Goal: Obtain resource: Download file/media

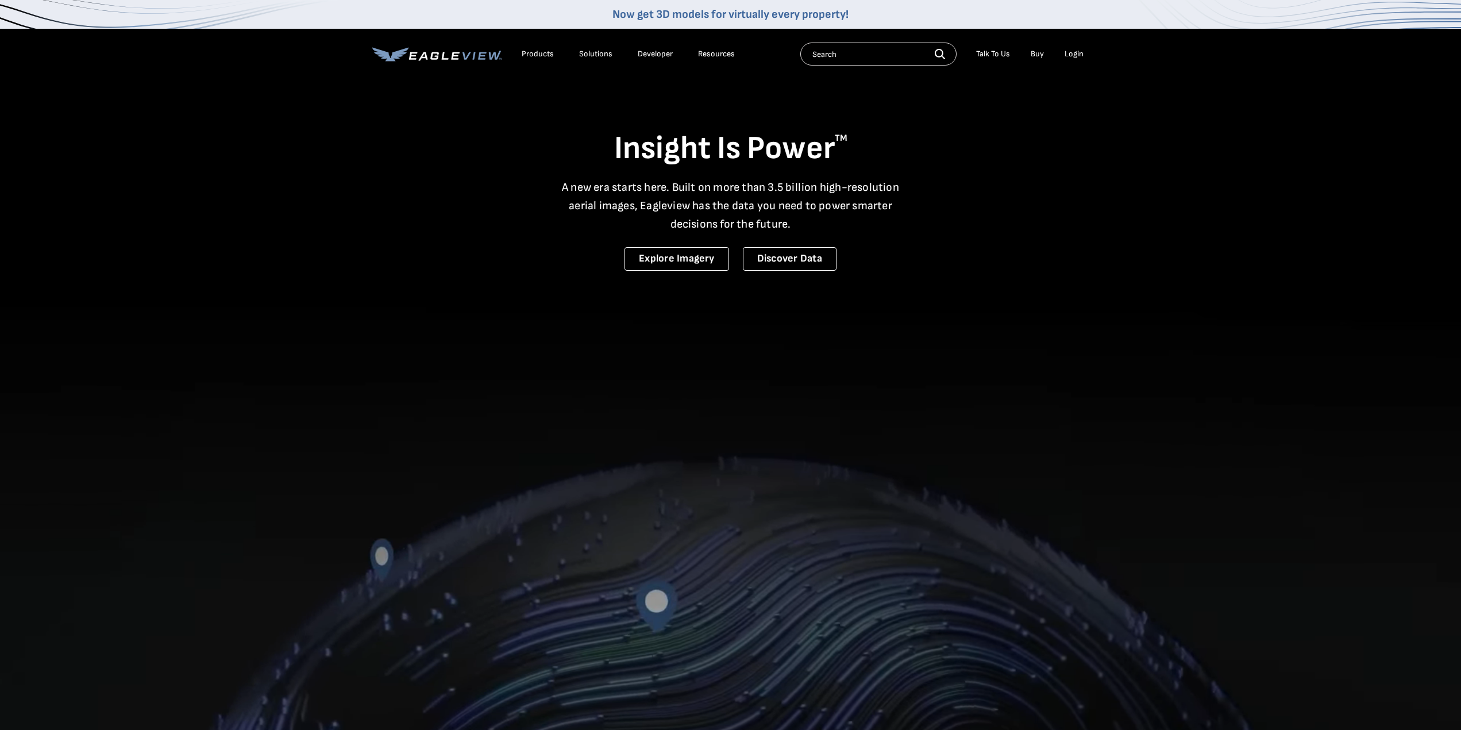
click at [1080, 50] on div "Login" at bounding box center [1074, 54] width 19 height 10
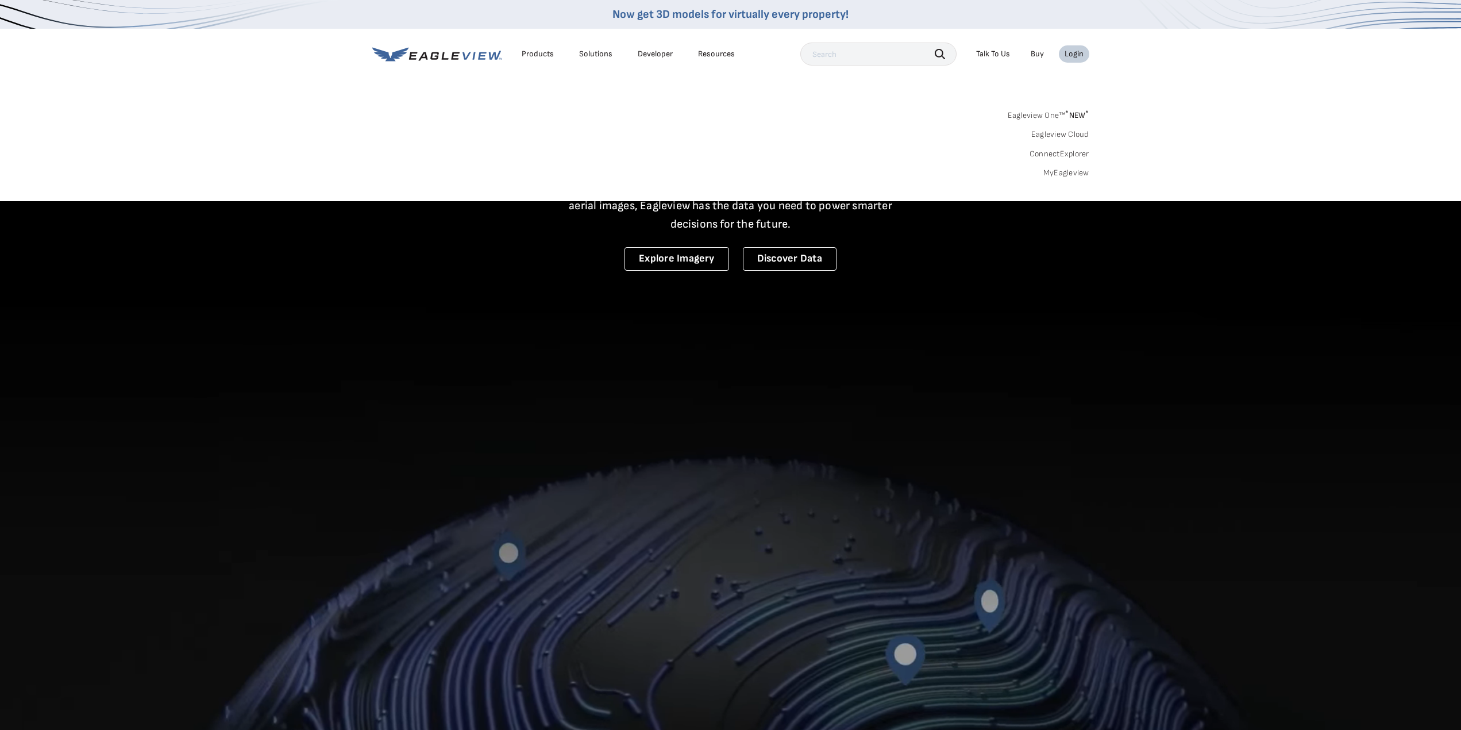
click at [1076, 50] on div "Login" at bounding box center [1074, 54] width 19 height 10
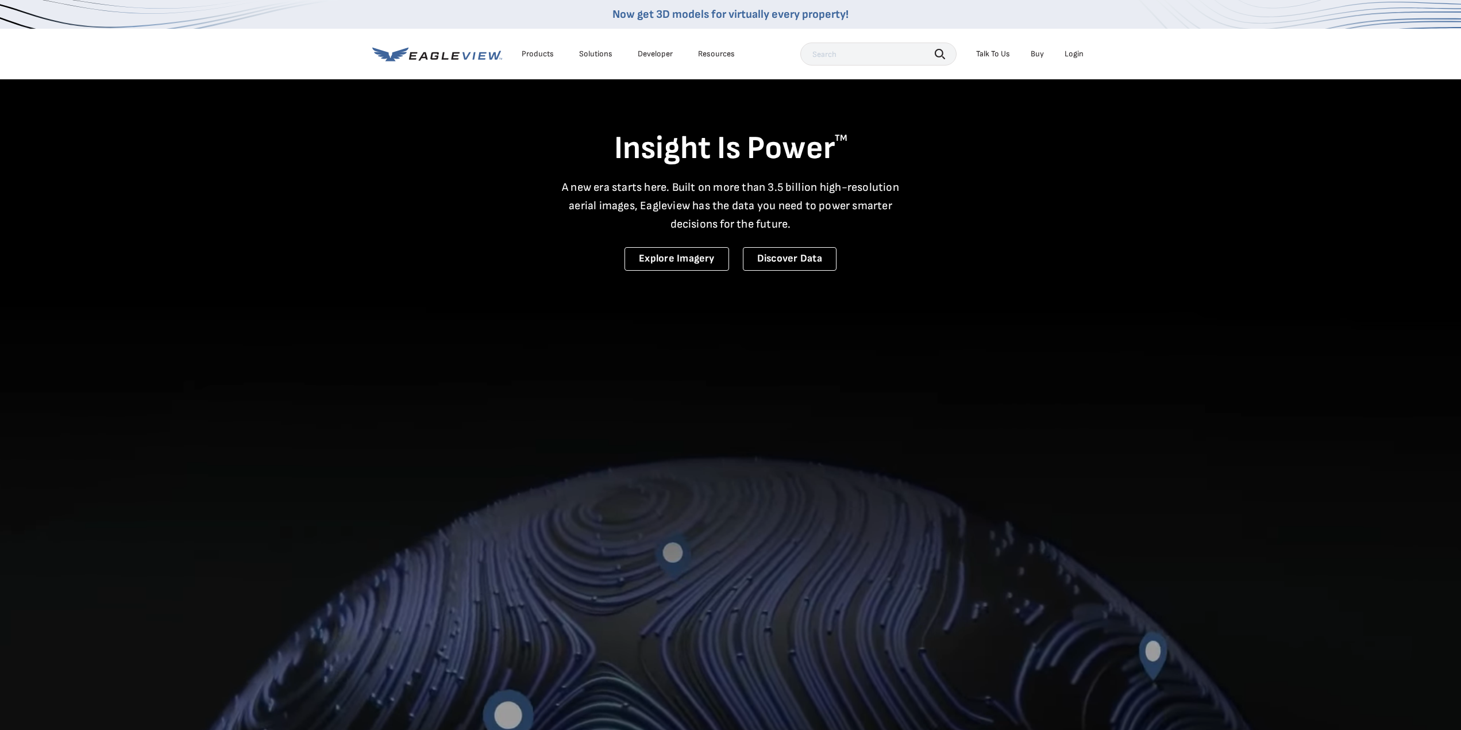
click at [1075, 52] on div "Login" at bounding box center [1074, 54] width 19 height 10
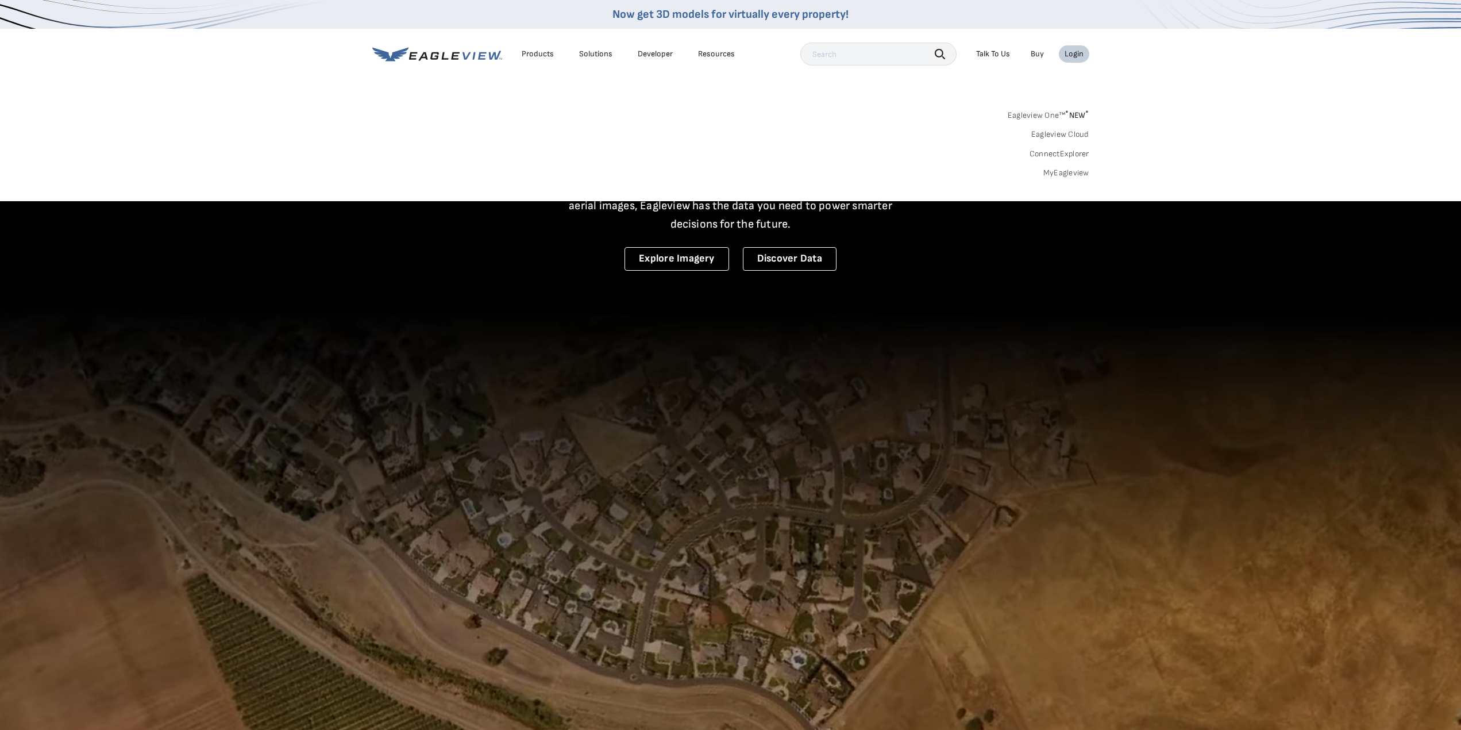
click at [1054, 169] on link "MyEagleview" at bounding box center [1066, 173] width 46 height 10
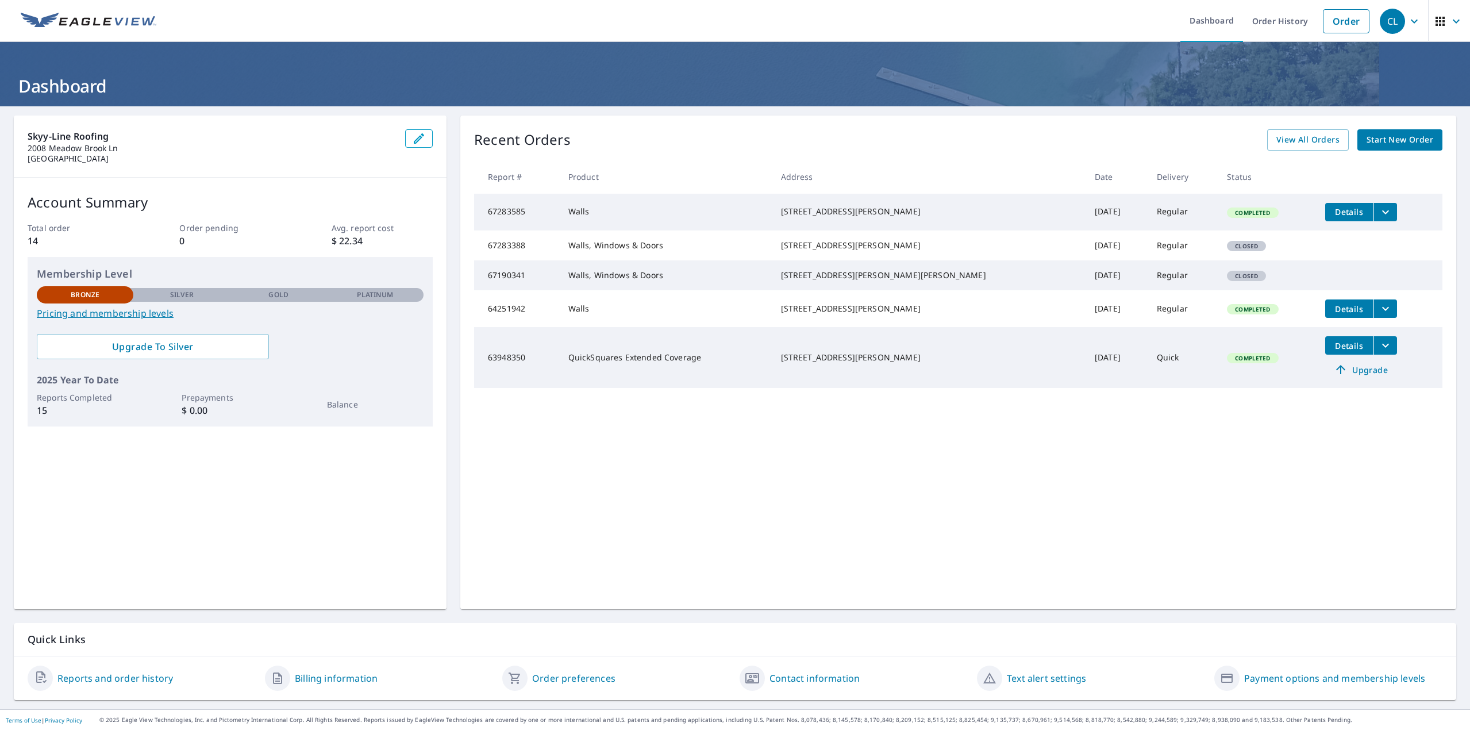
click at [1378, 205] on icon "filesDropdownBtn-67283585" at bounding box center [1385, 212] width 14 height 14
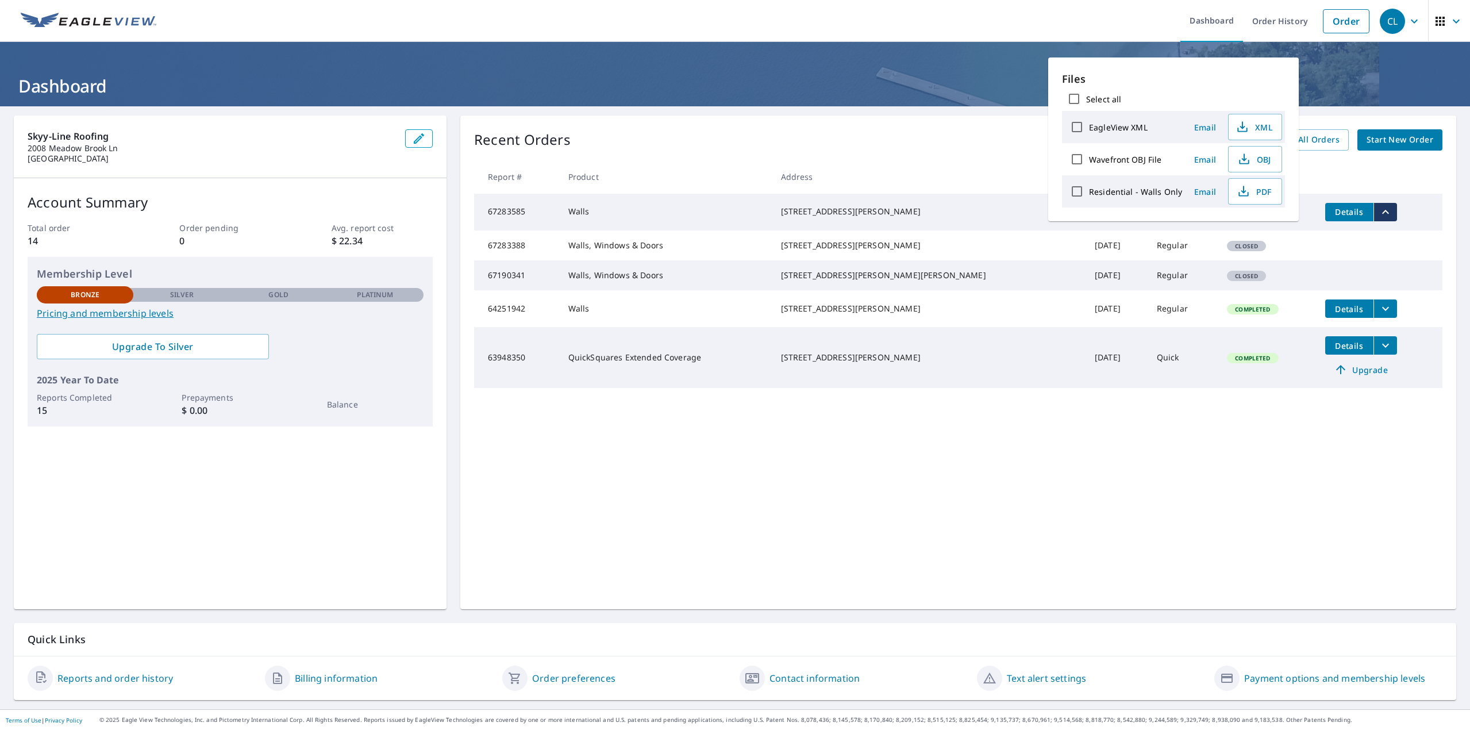
click at [838, 200] on td "[STREET_ADDRESS][PERSON_NAME]" at bounding box center [929, 212] width 314 height 37
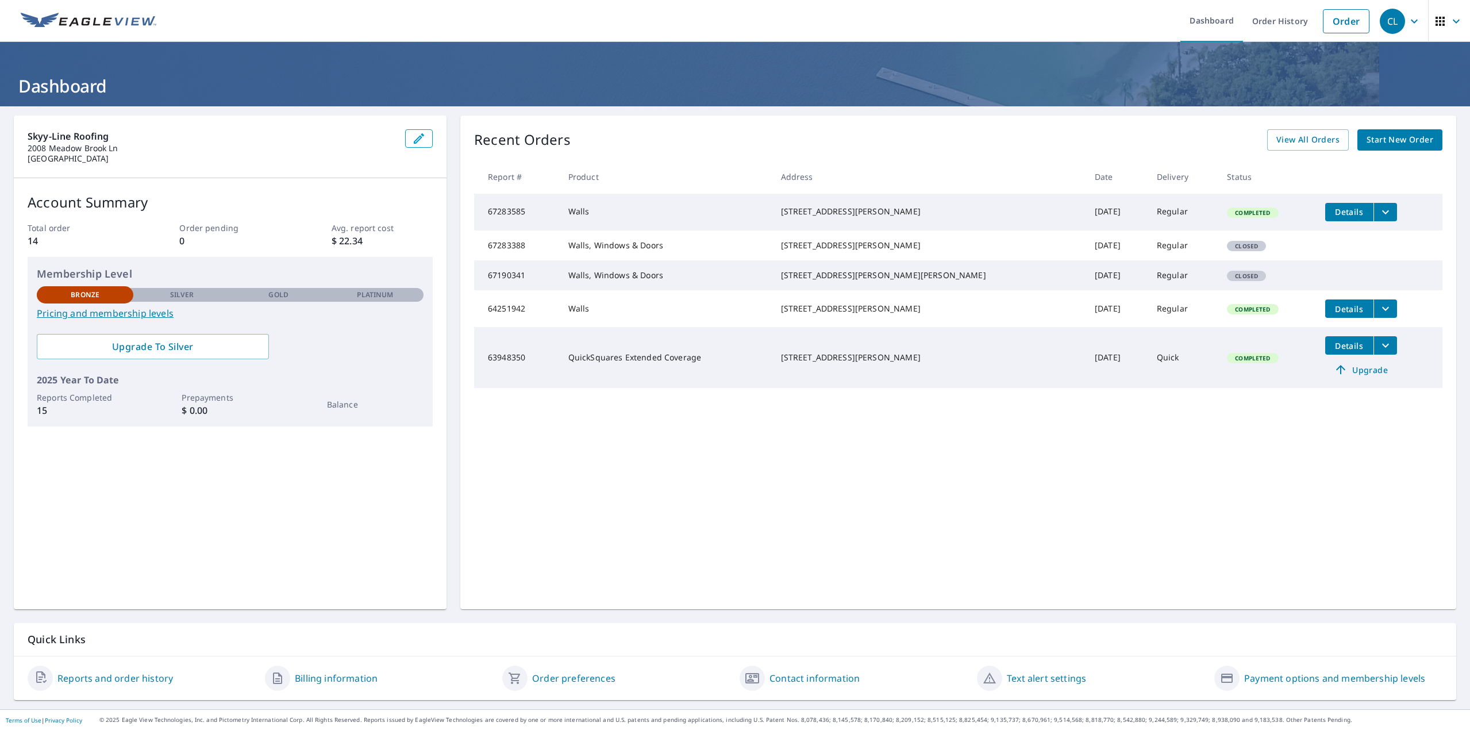
click at [1175, 217] on td "Regular" at bounding box center [1182, 212] width 70 height 37
click at [1332, 213] on span "Details" at bounding box center [1349, 211] width 34 height 11
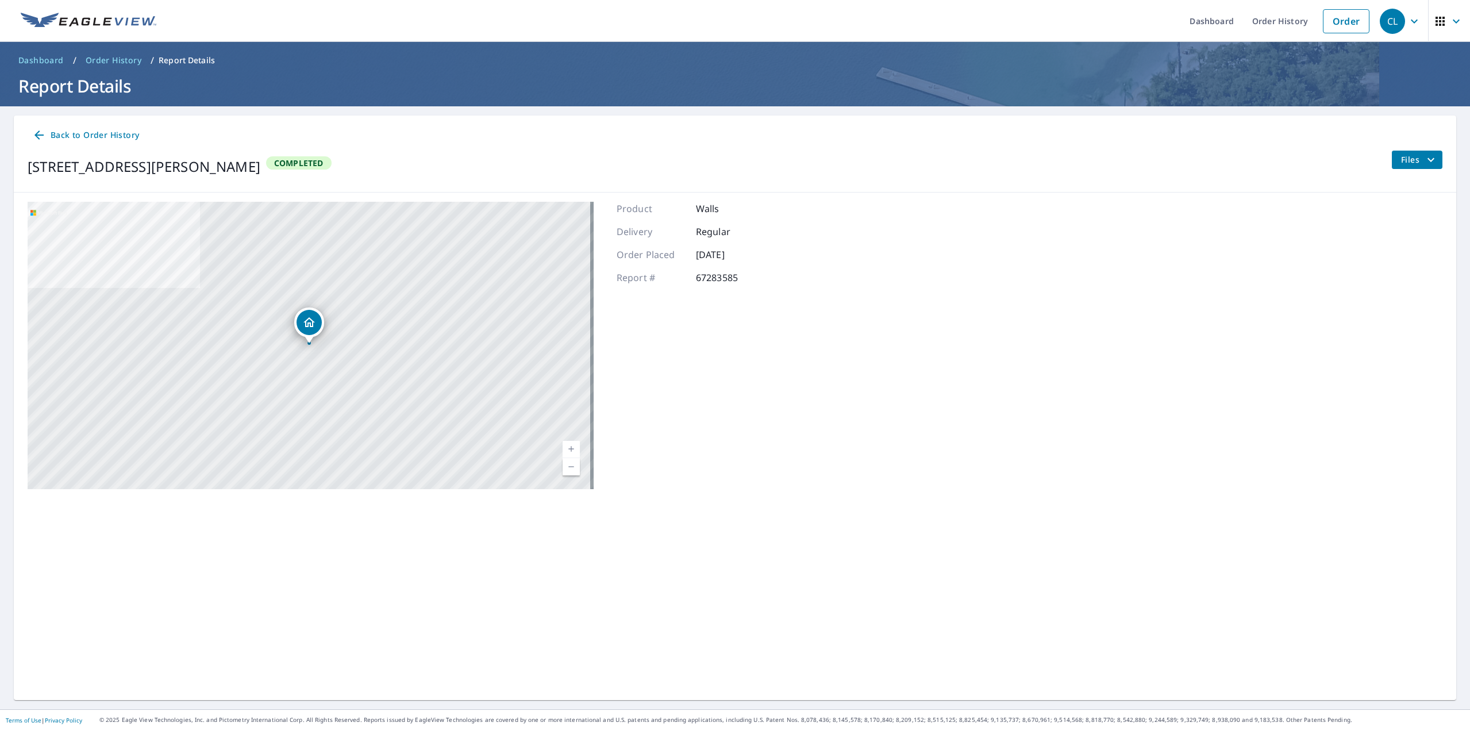
click at [106, 131] on span "Back to Order History" at bounding box center [85, 135] width 107 height 14
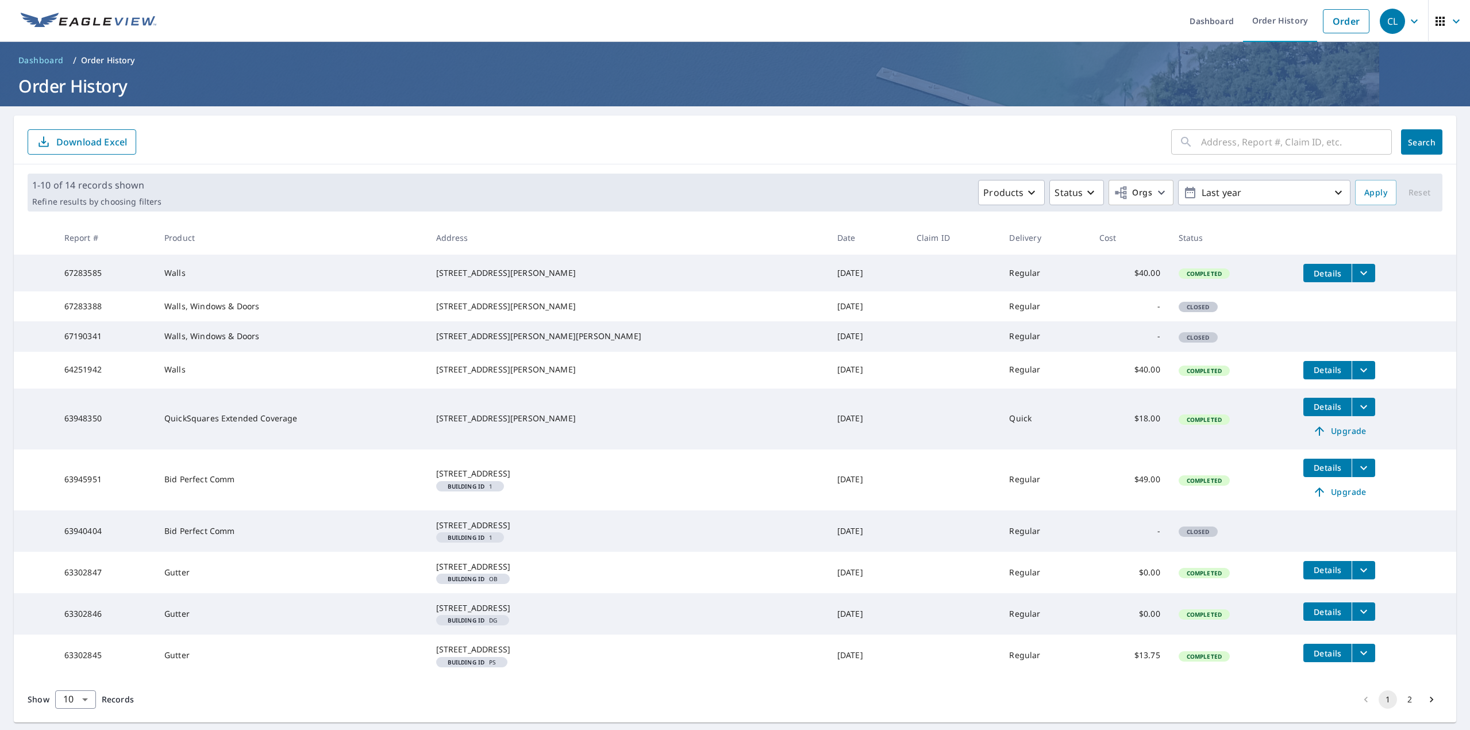
click at [1356, 272] on icon "filesDropdownBtn-67283585" at bounding box center [1363, 273] width 14 height 14
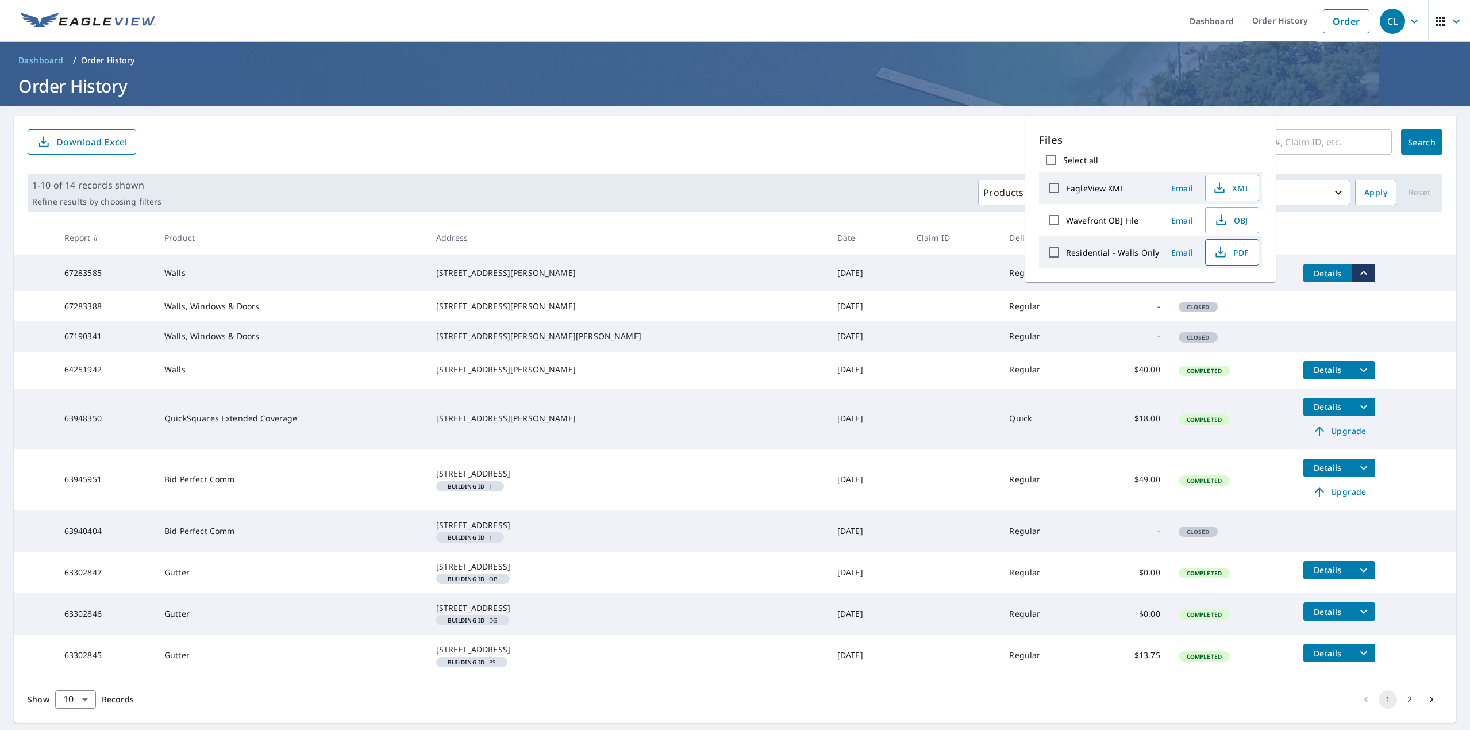
click at [1243, 256] on span "PDF" at bounding box center [1230, 252] width 37 height 14
click at [1214, 222] on icon "button" at bounding box center [1221, 220] width 14 height 14
